Goal: Find specific page/section: Find specific page/section

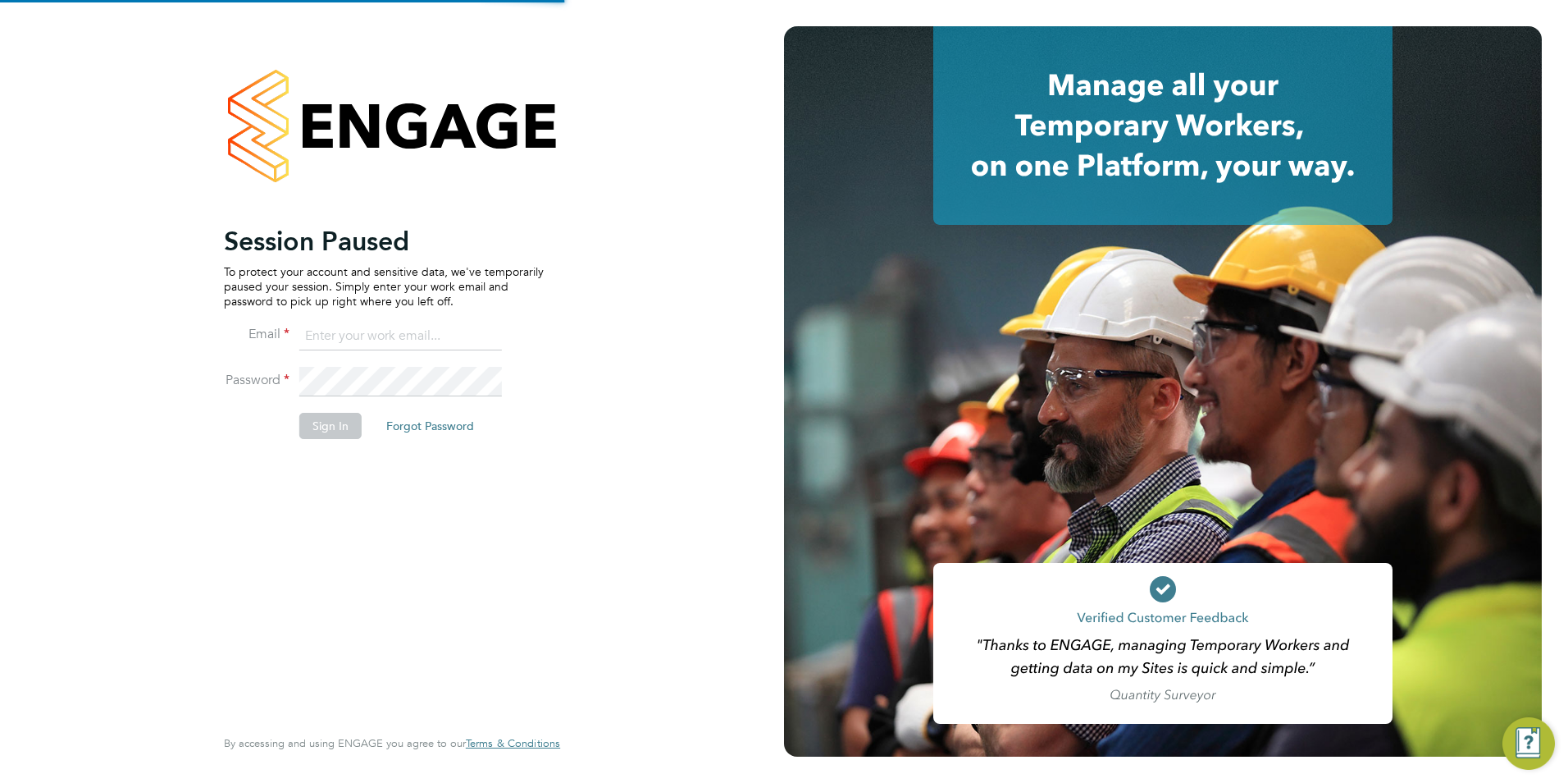
type input "contractors@eximius.com"
drag, startPoint x: 332, startPoint y: 425, endPoint x: 359, endPoint y: 425, distance: 27.0
click at [331, 425] on button "Sign In" at bounding box center [331, 425] width 62 height 26
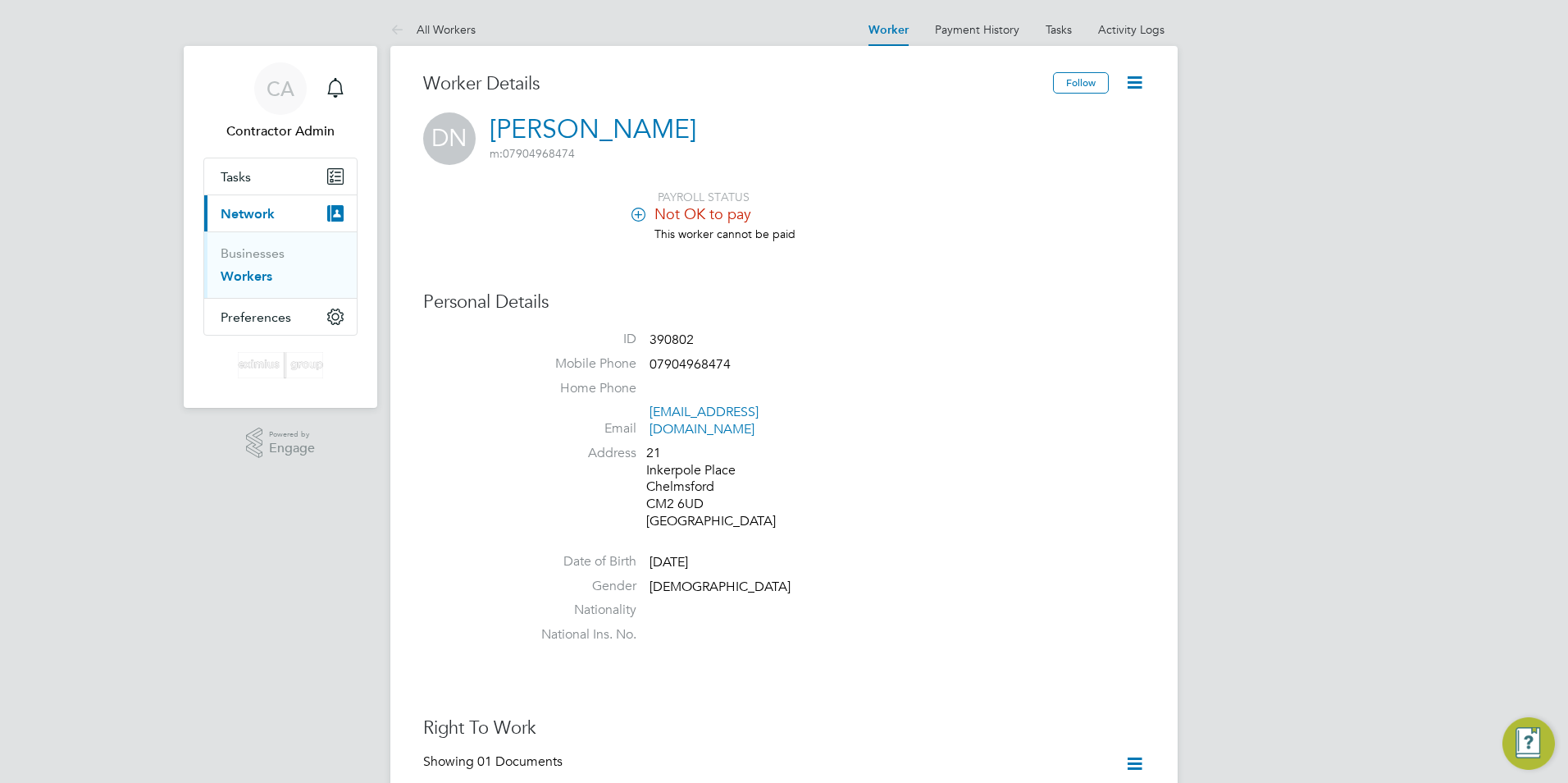
click at [270, 271] on link "Workers" at bounding box center [246, 276] width 52 height 16
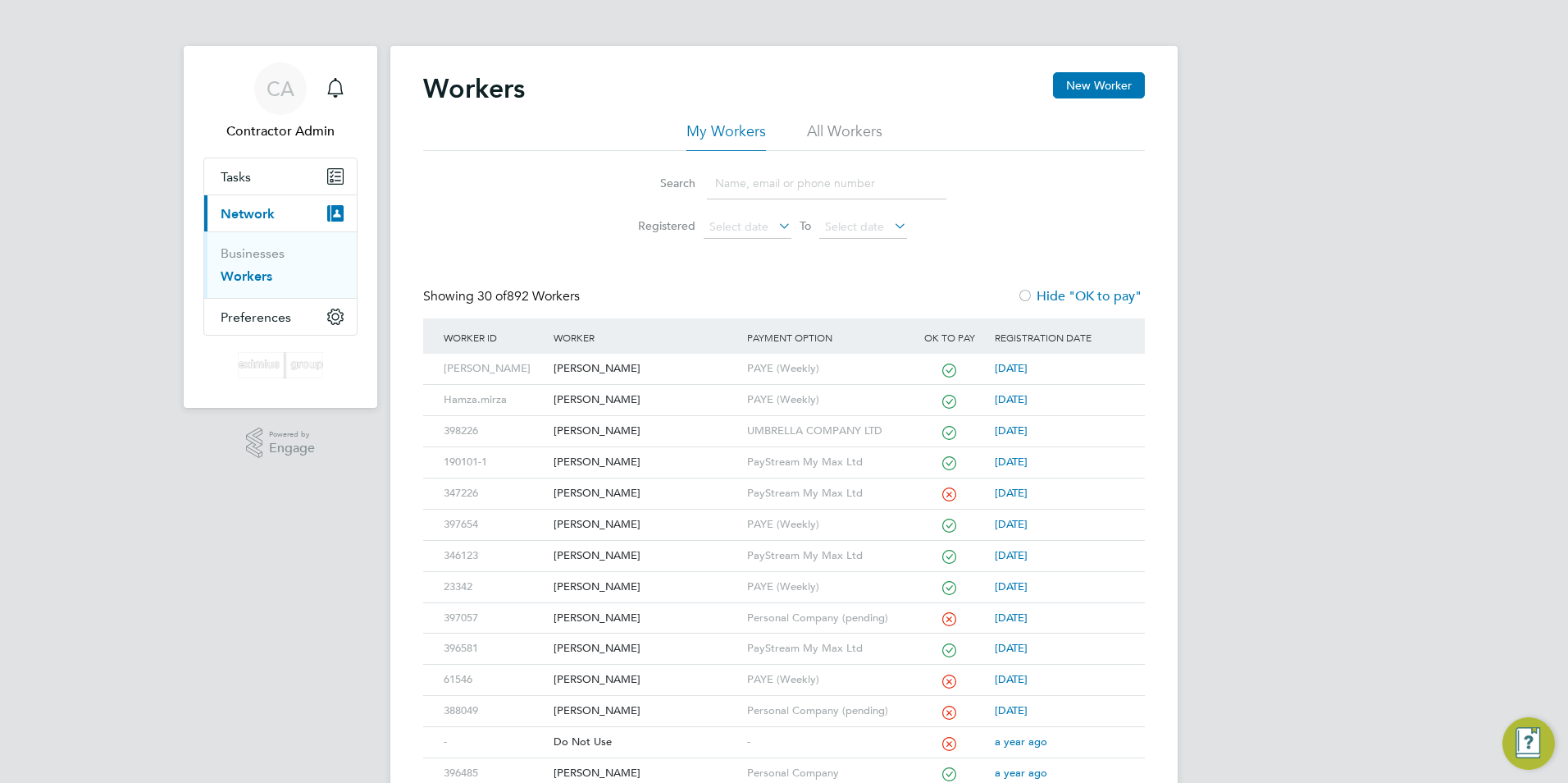
click at [752, 177] on input at bounding box center [826, 183] width 239 height 32
paste input "Awo, Shola"
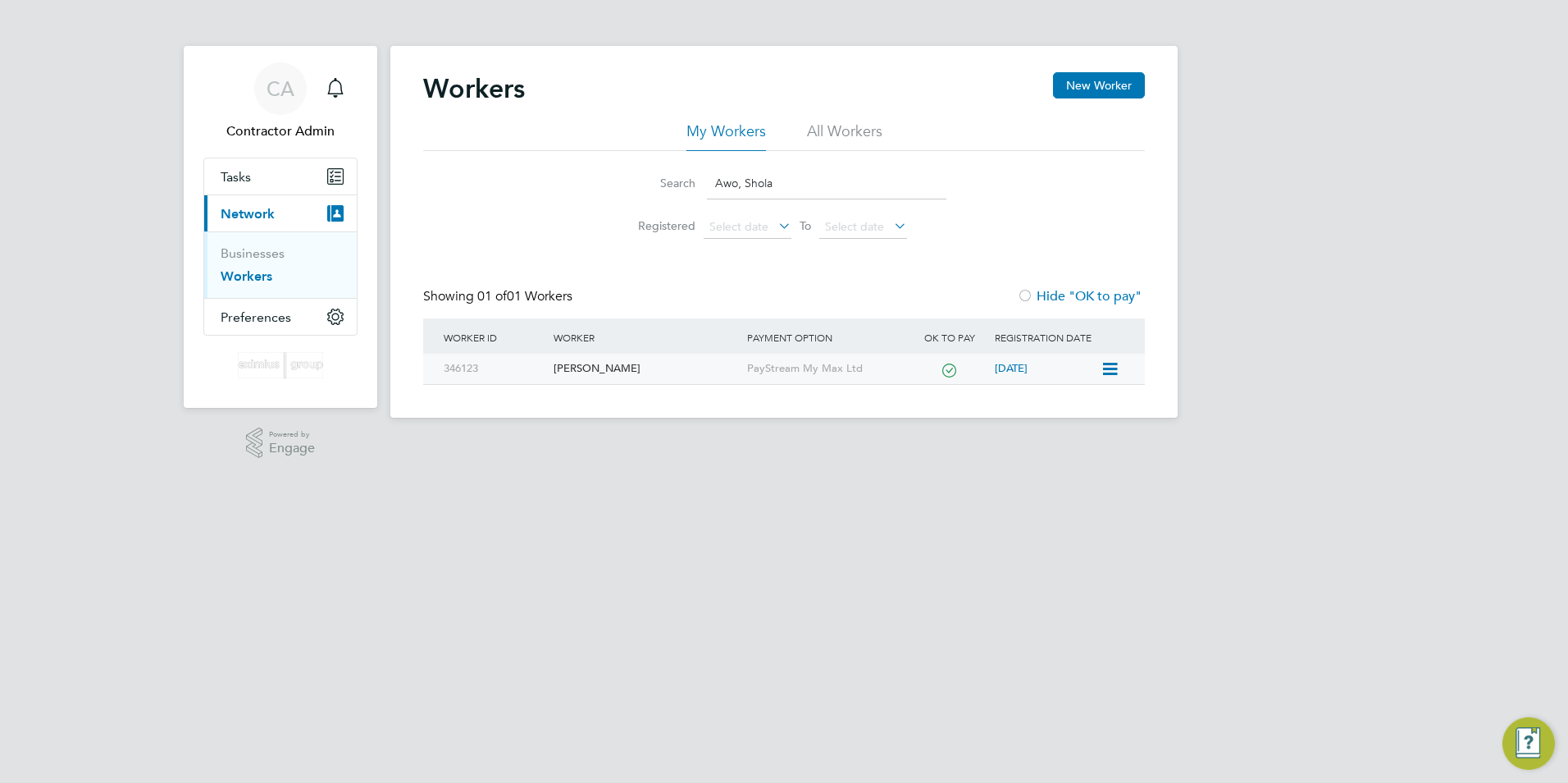
type input "Awo, Shola"
click at [587, 367] on div "[PERSON_NAME]" at bounding box center [645, 369] width 192 height 30
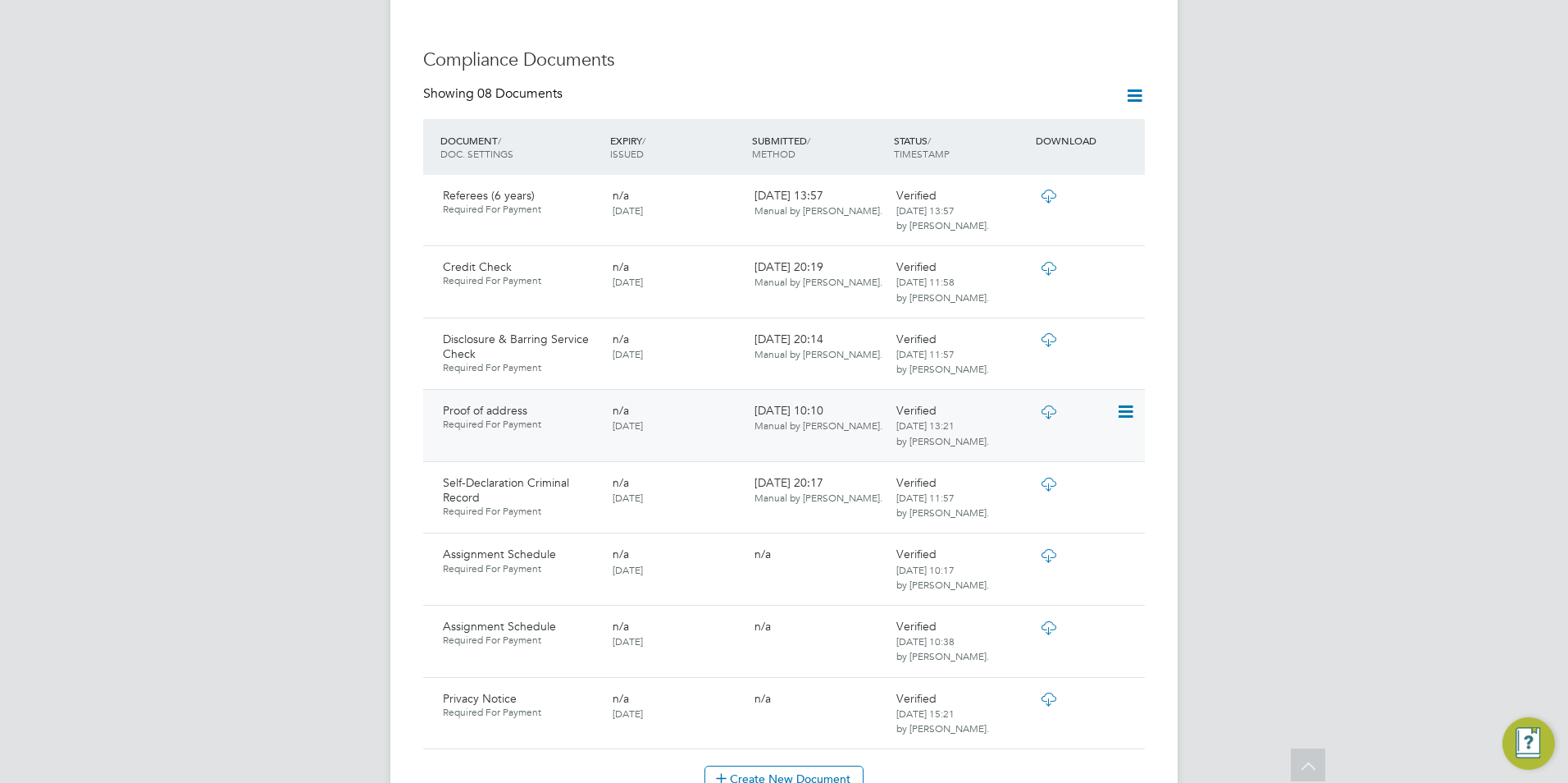
scroll to position [1067, 0]
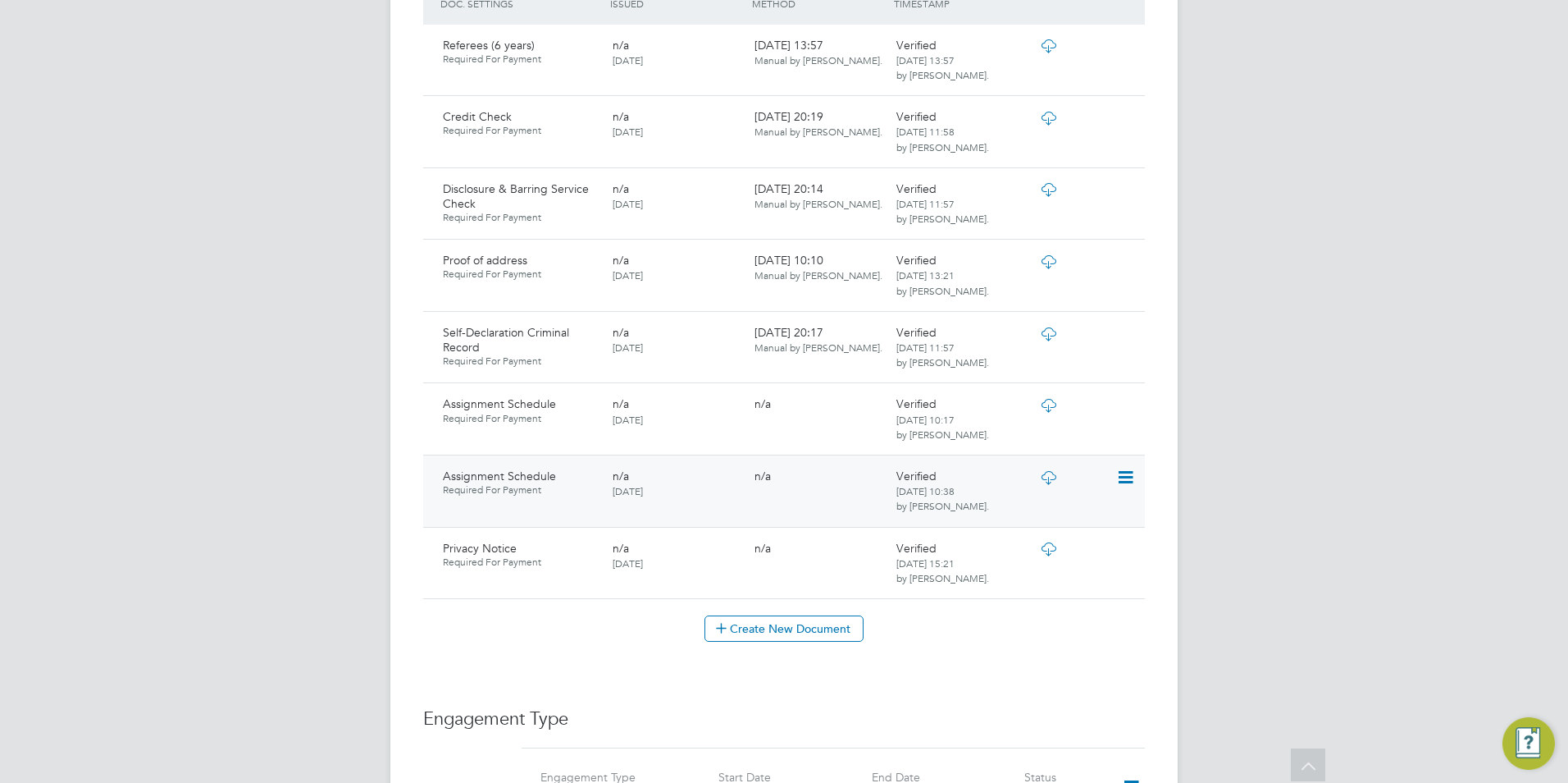
click at [1125, 468] on icon at bounding box center [1124, 478] width 17 height 19
click at [1029, 502] on li "View Requested Document" at bounding box center [1052, 506] width 164 height 23
